Goal: Task Accomplishment & Management: Use online tool/utility

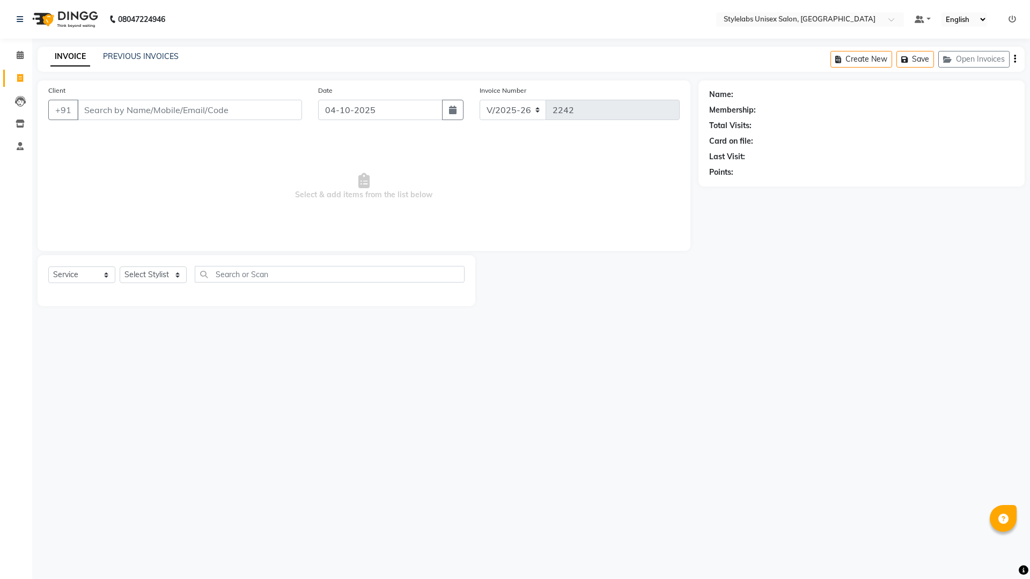
select select "6674"
select select "service"
click at [148, 48] on div "INVOICE PREVIOUS INVOICES Create New Save Open Invoices" at bounding box center [531, 59] width 987 height 25
click at [148, 54] on link "PREVIOUS INVOICES" at bounding box center [141, 57] width 76 height 10
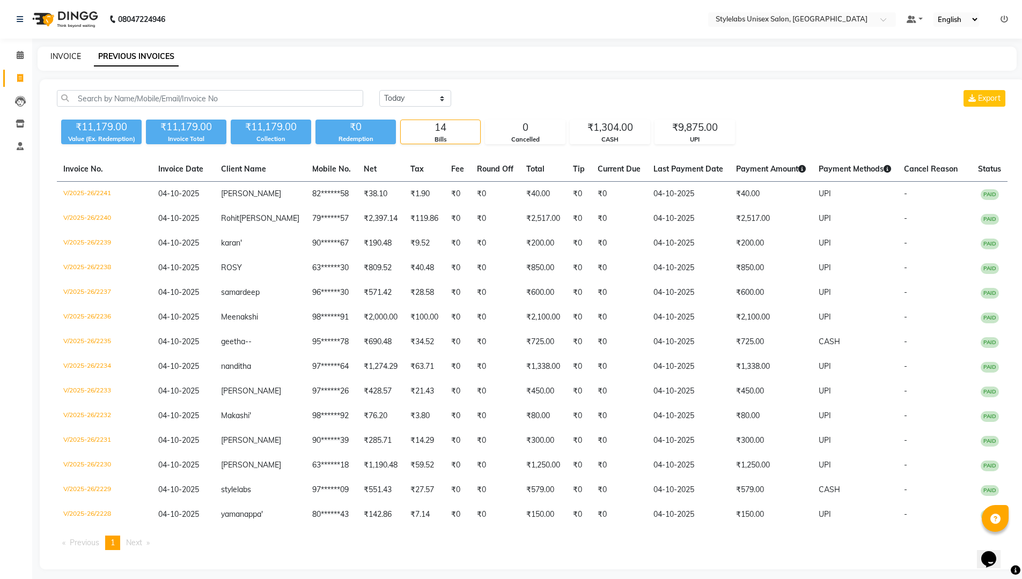
click at [69, 56] on link "INVOICE" at bounding box center [65, 57] width 31 height 10
select select "6674"
select select "service"
